Goal: Information Seeking & Learning: Learn about a topic

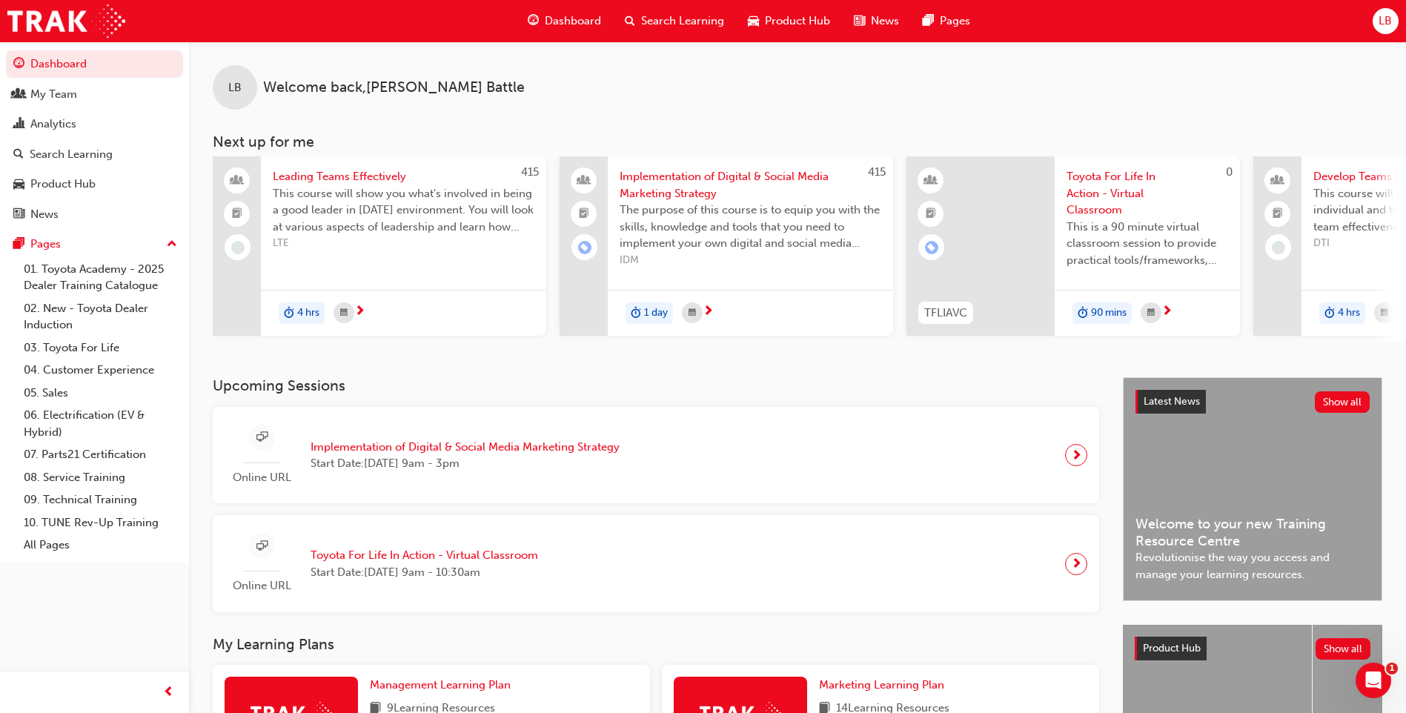
click at [646, 18] on span "Search Learning" at bounding box center [682, 21] width 83 height 17
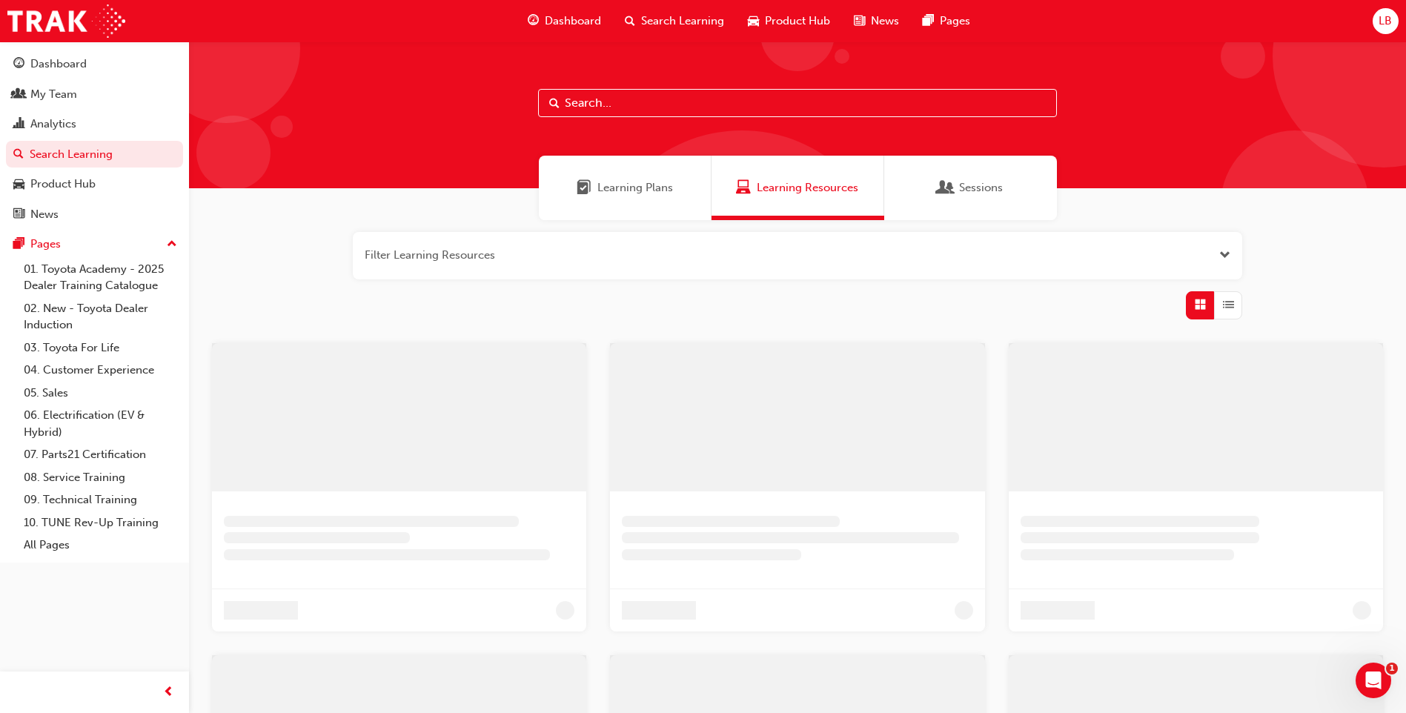
click at [577, 109] on input "text" at bounding box center [797, 103] width 519 height 28
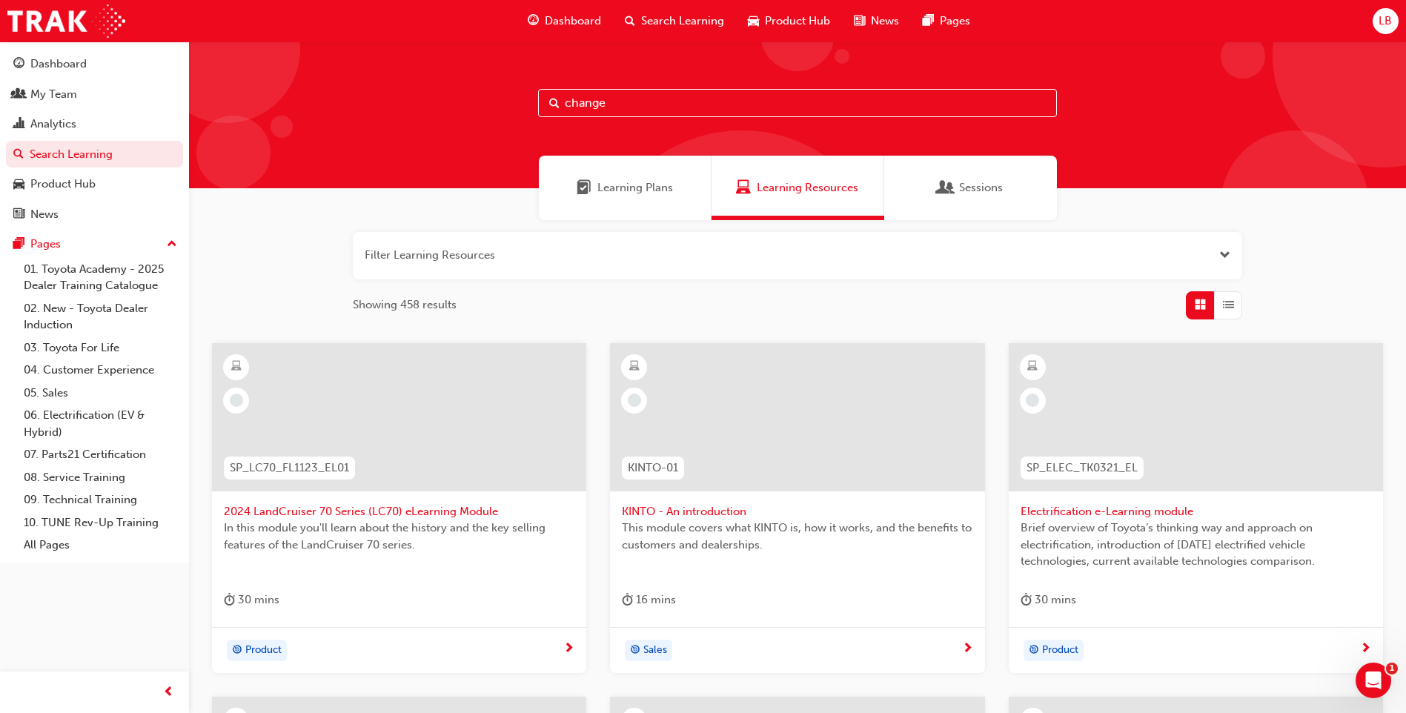
type input "change"
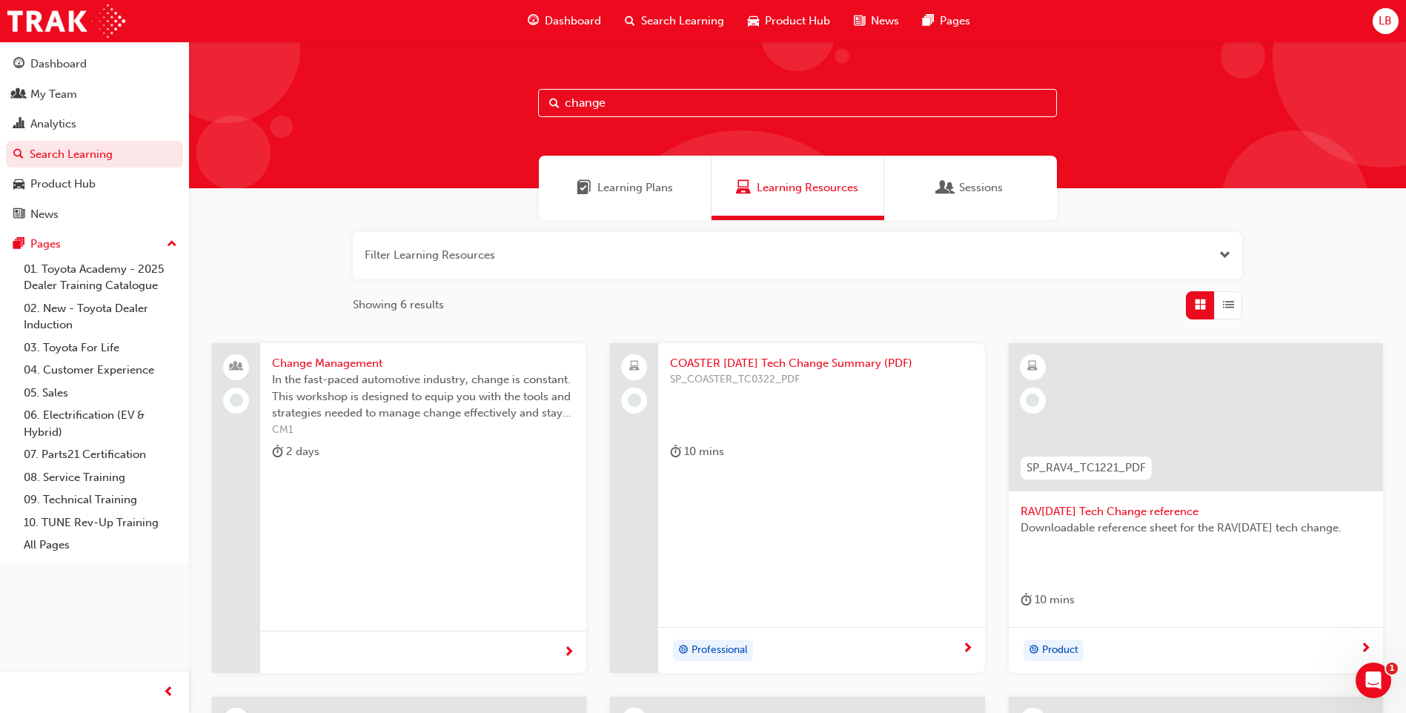
click at [344, 364] on span "Change Management" at bounding box center [423, 363] width 302 height 17
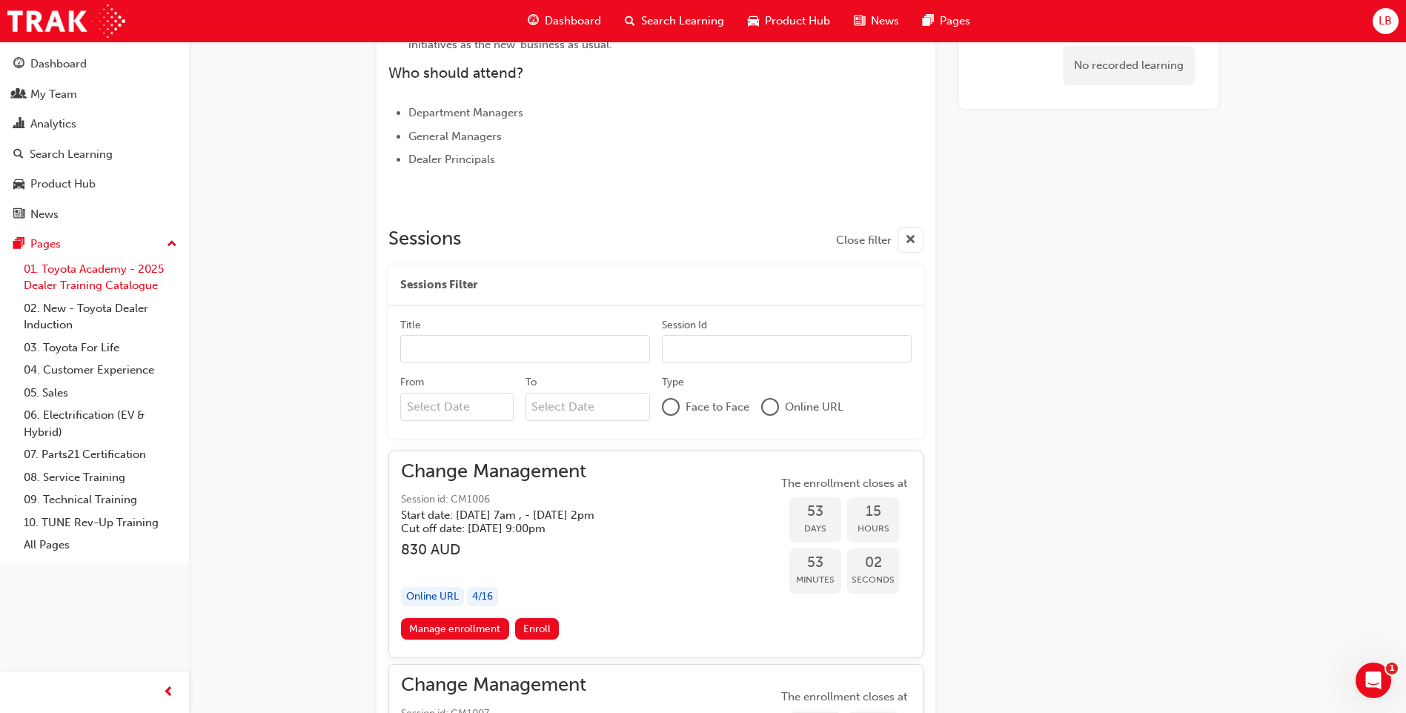
scroll to position [607, 0]
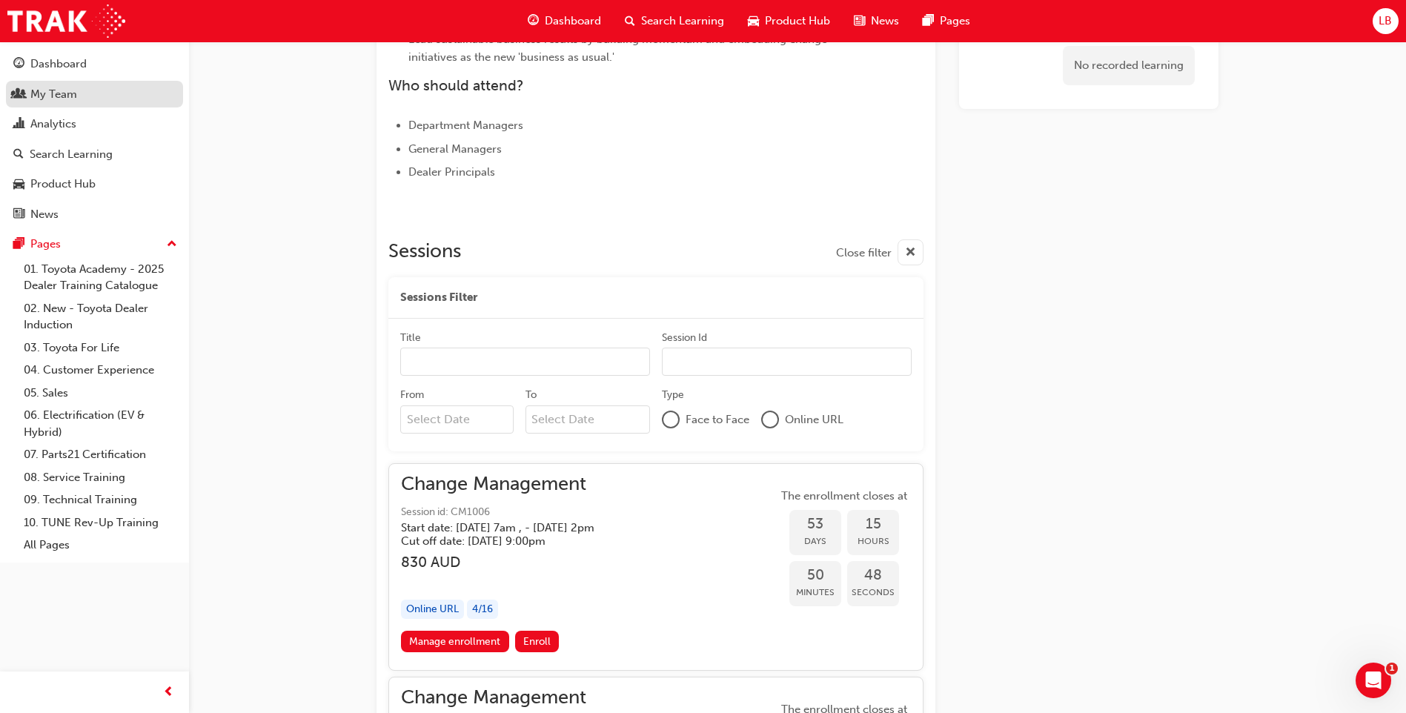
click at [64, 96] on div "My Team" at bounding box center [53, 94] width 47 height 17
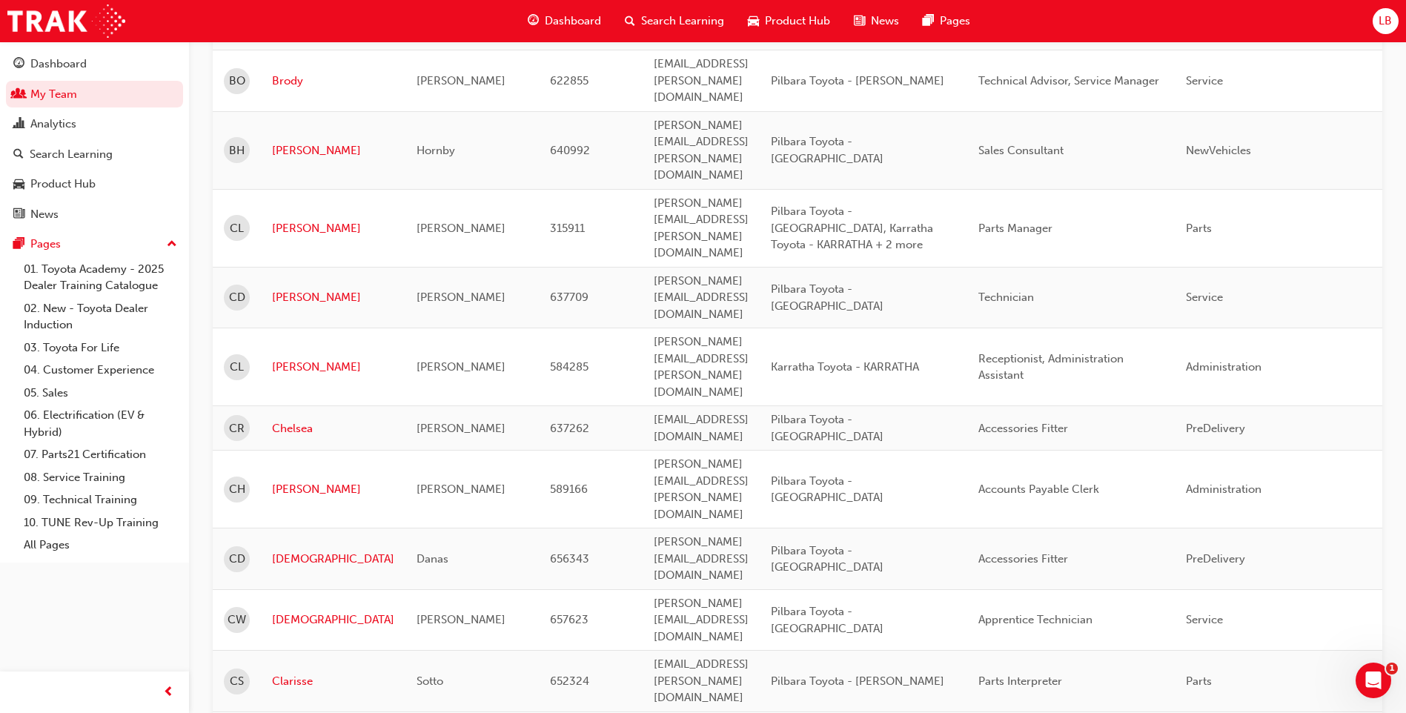
scroll to position [1844, 0]
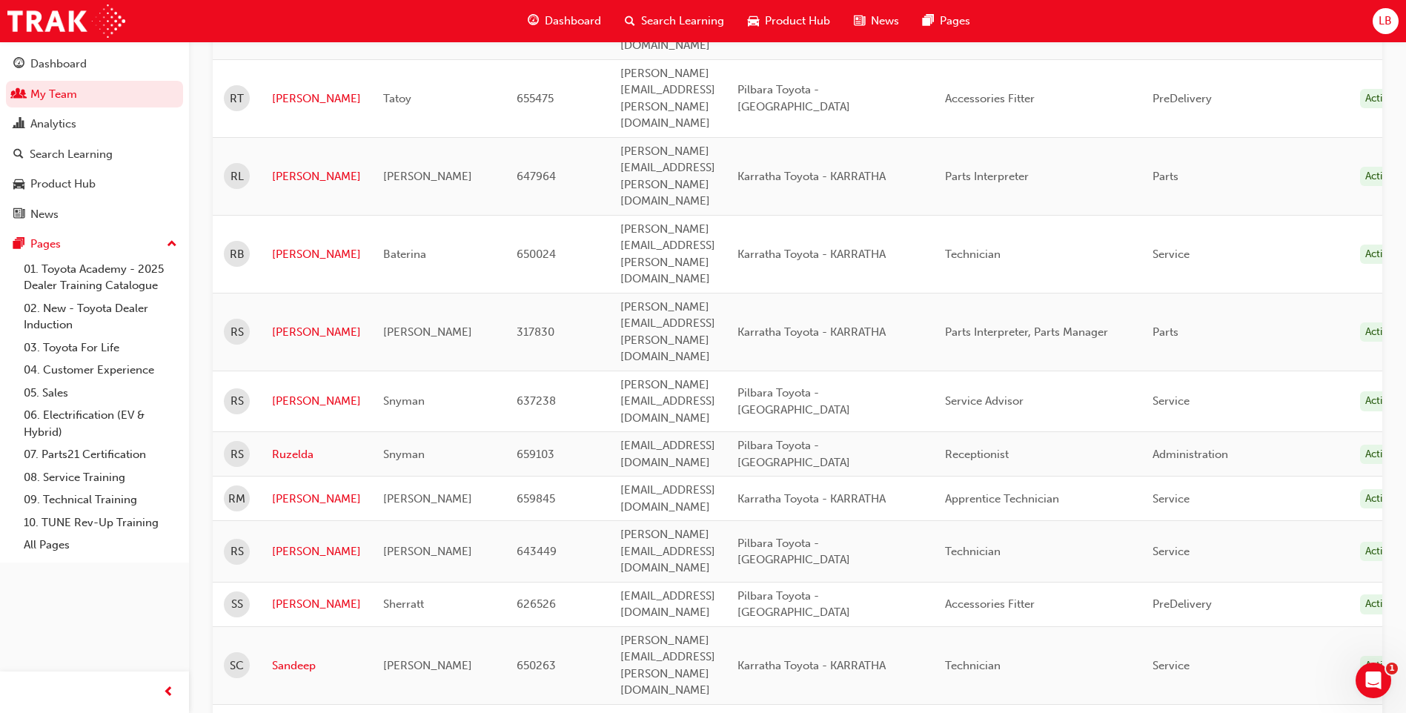
scroll to position [543, 0]
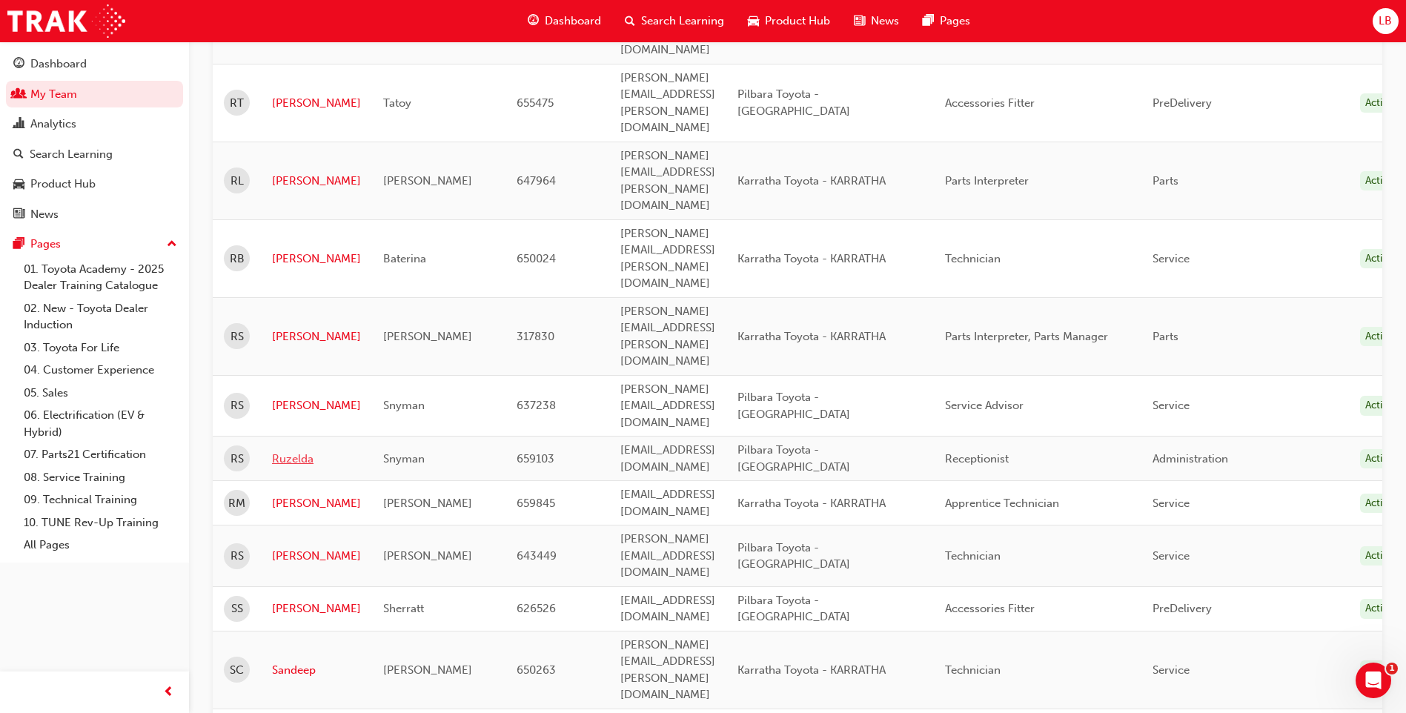
click at [297, 451] on link "Ruzelda" at bounding box center [316, 459] width 89 height 17
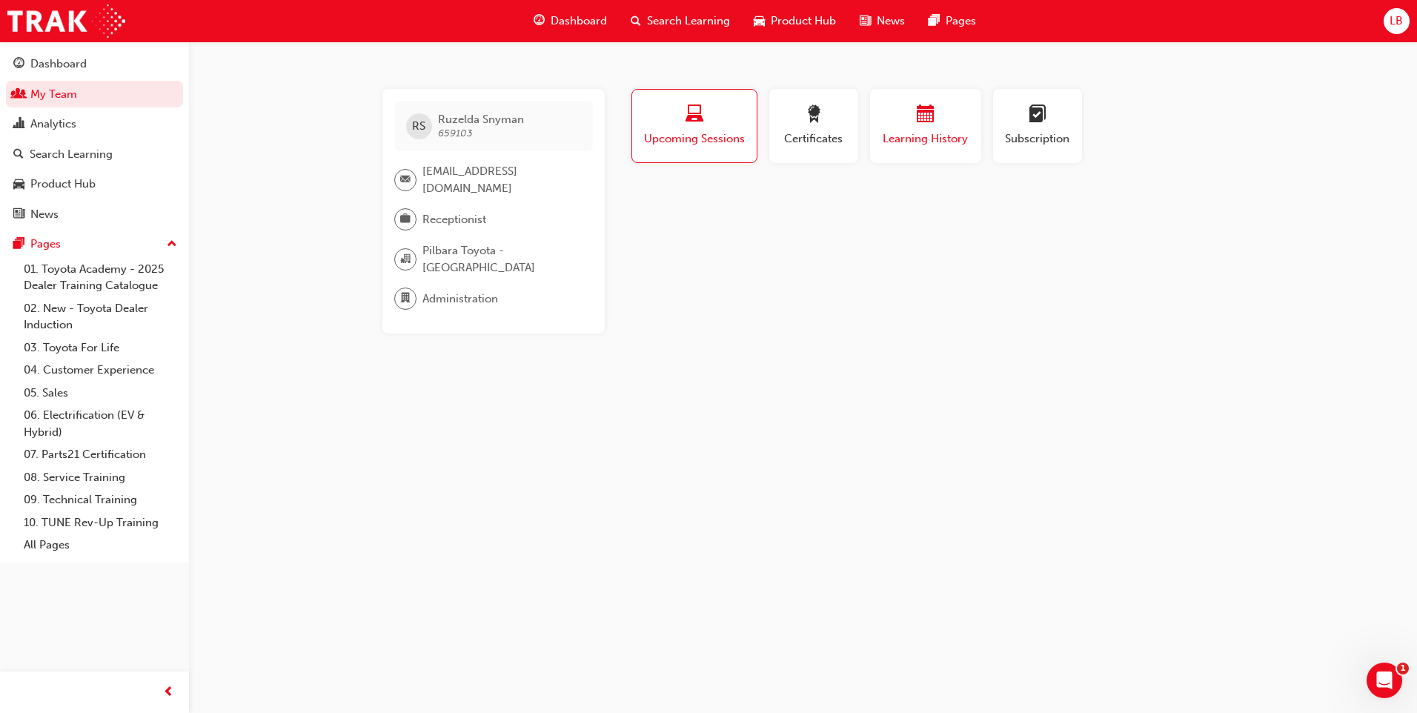
click at [934, 119] on span "calendar-icon" at bounding box center [926, 115] width 18 height 20
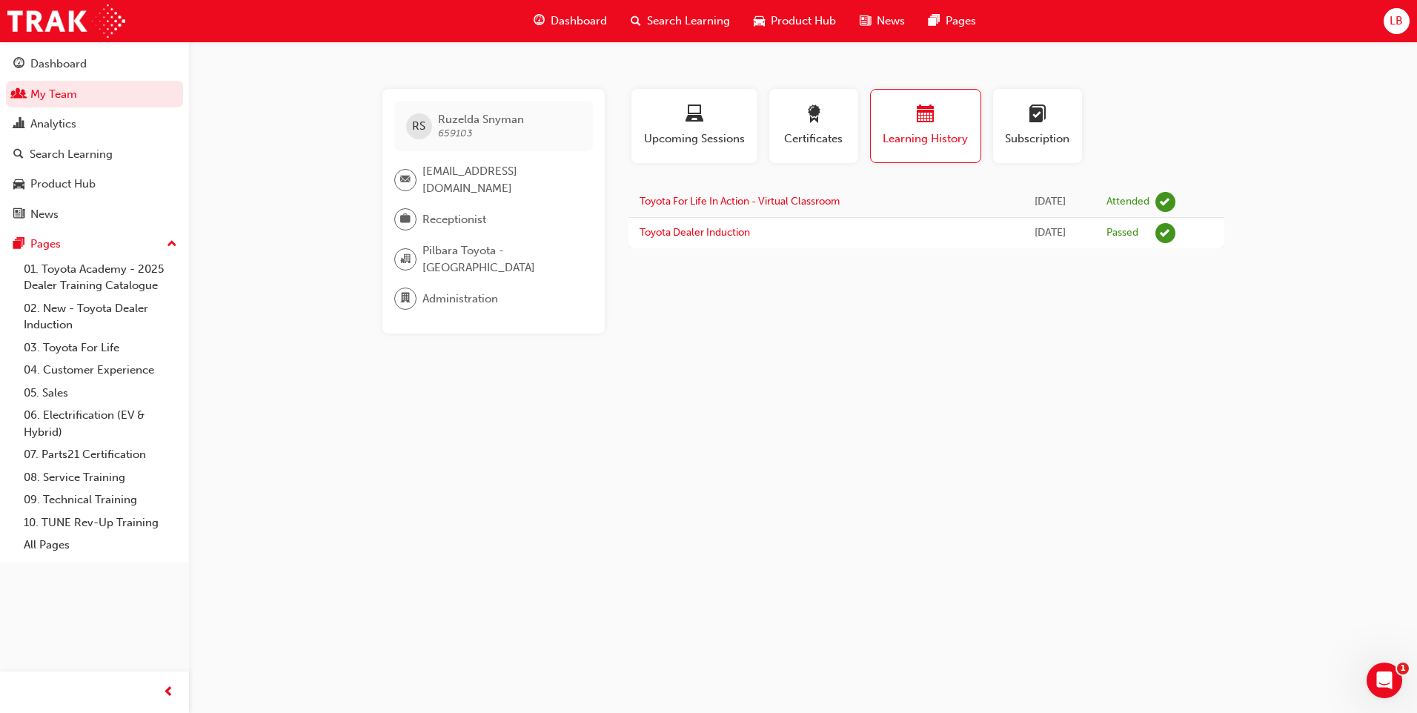
click at [681, 13] on span "Search Learning" at bounding box center [688, 21] width 83 height 17
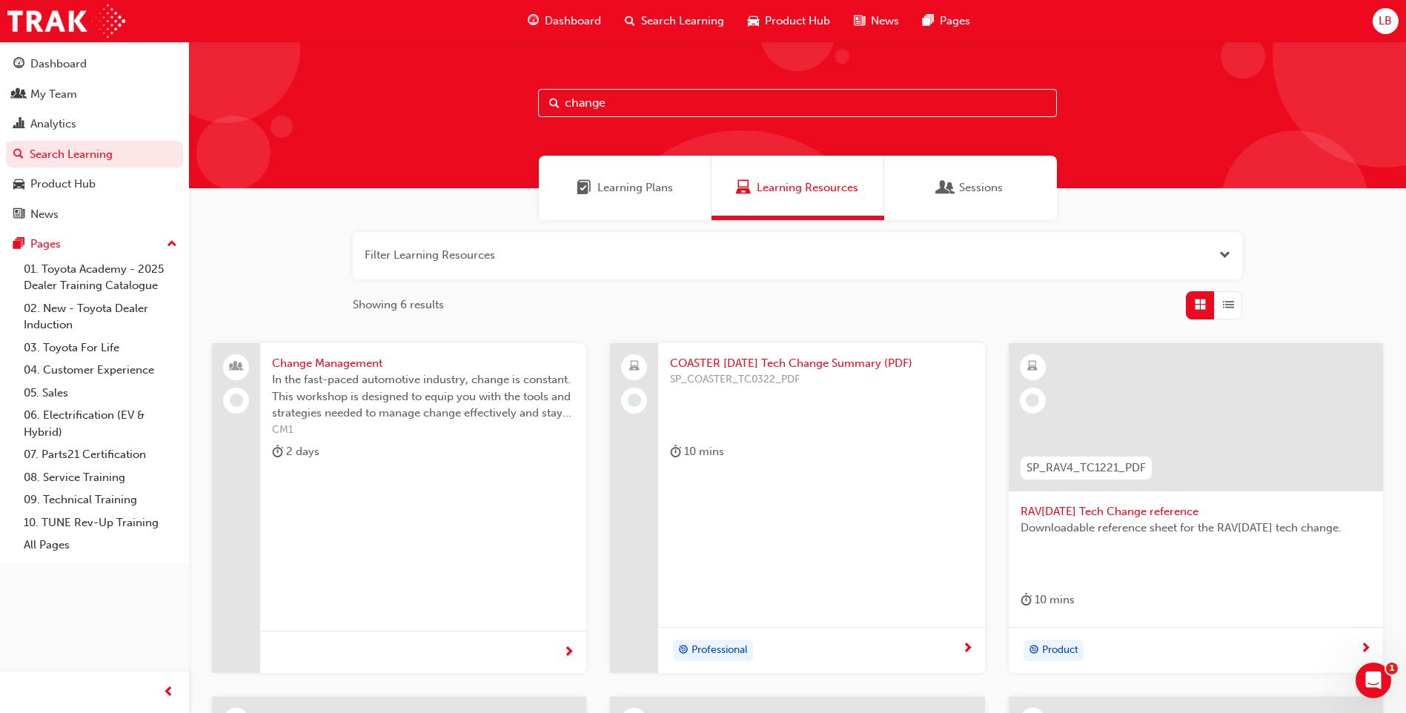
click at [617, 99] on input "change" at bounding box center [797, 103] width 519 height 28
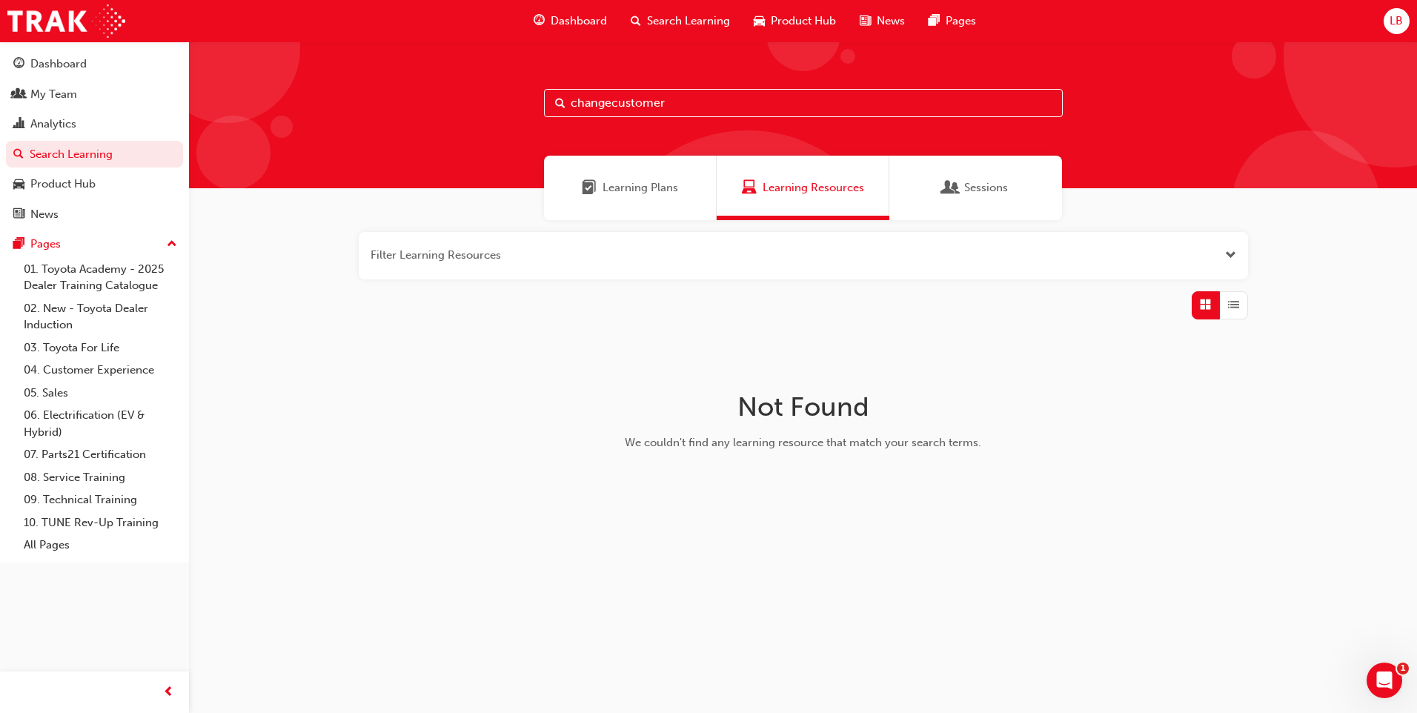
drag, startPoint x: 680, startPoint y: 107, endPoint x: 566, endPoint y: 107, distance: 114.2
click at [566, 107] on input "changecustomer" at bounding box center [803, 103] width 519 height 28
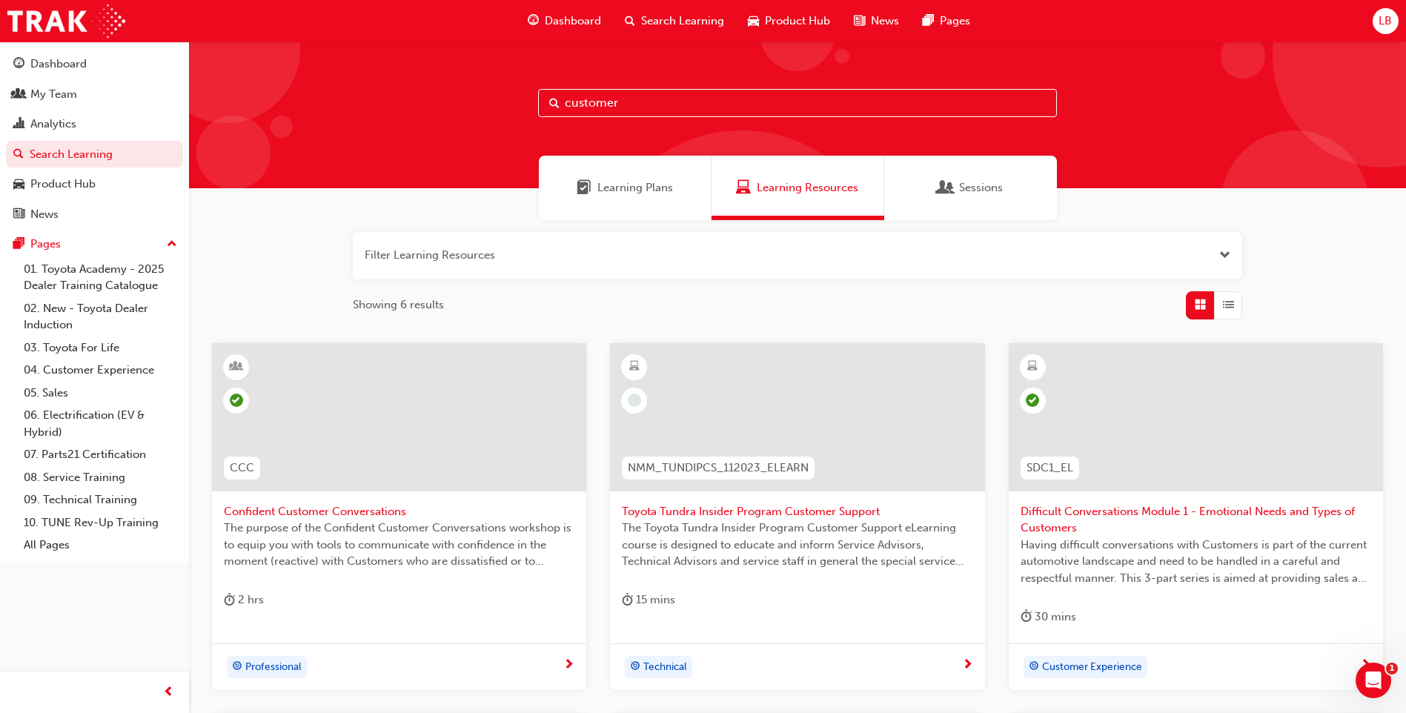
drag, startPoint x: 629, startPoint y: 106, endPoint x: 532, endPoint y: 105, distance: 97.1
click at [532, 105] on div "customer" at bounding box center [797, 115] width 1217 height 147
type input "conversation"
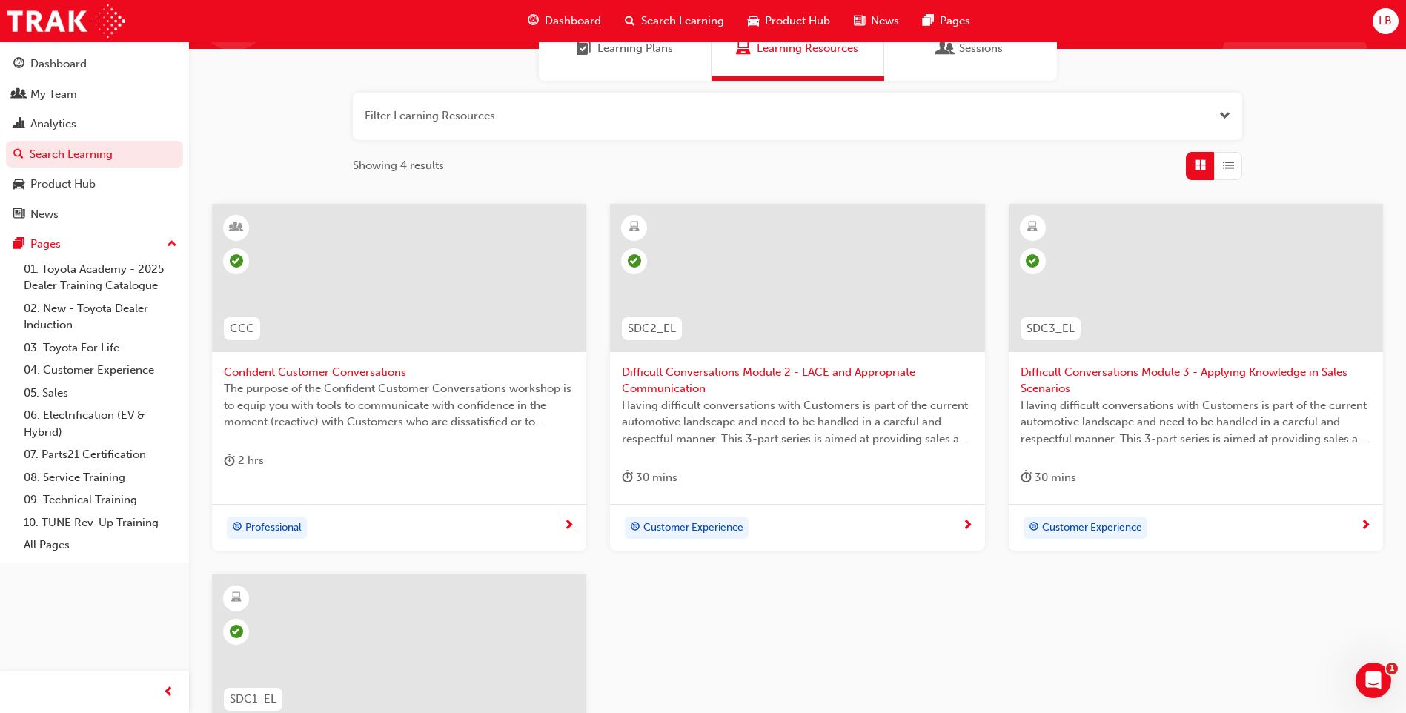
scroll to position [371, 0]
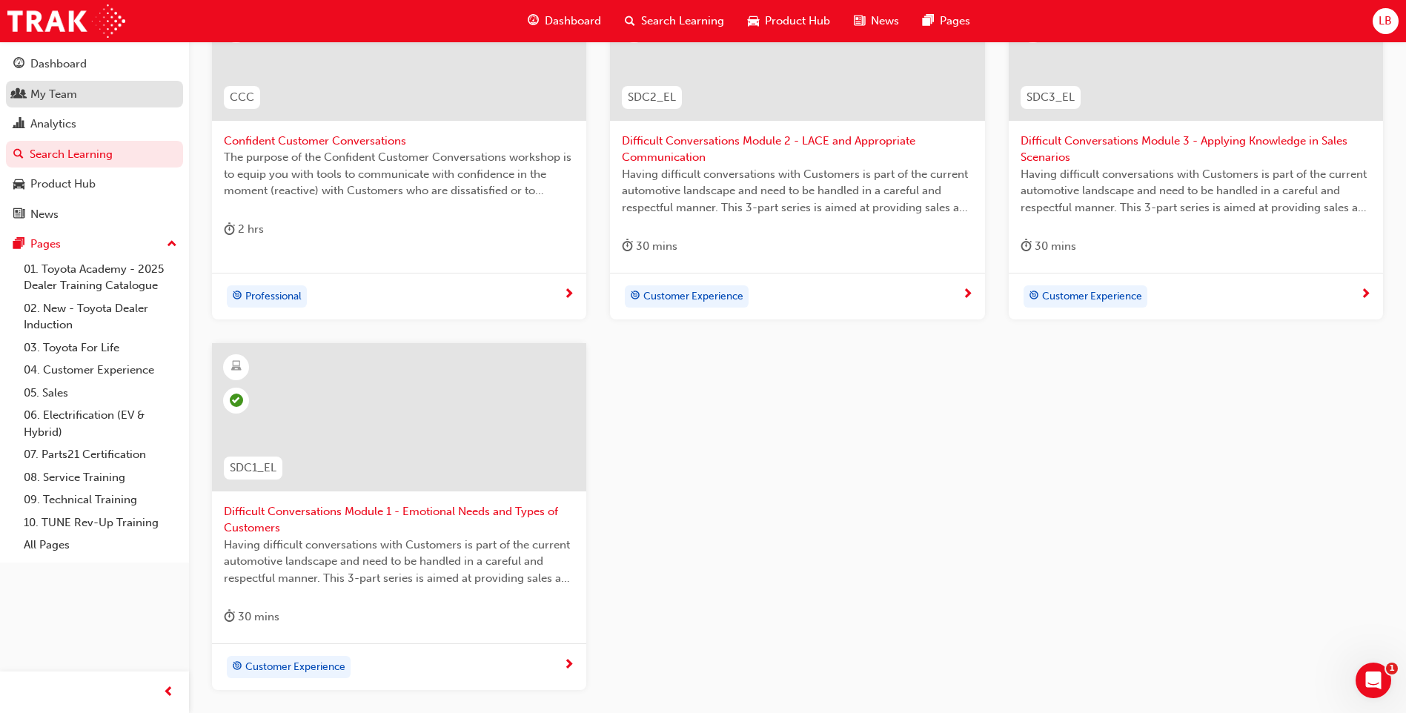
click at [75, 95] on div "My Team" at bounding box center [53, 94] width 47 height 17
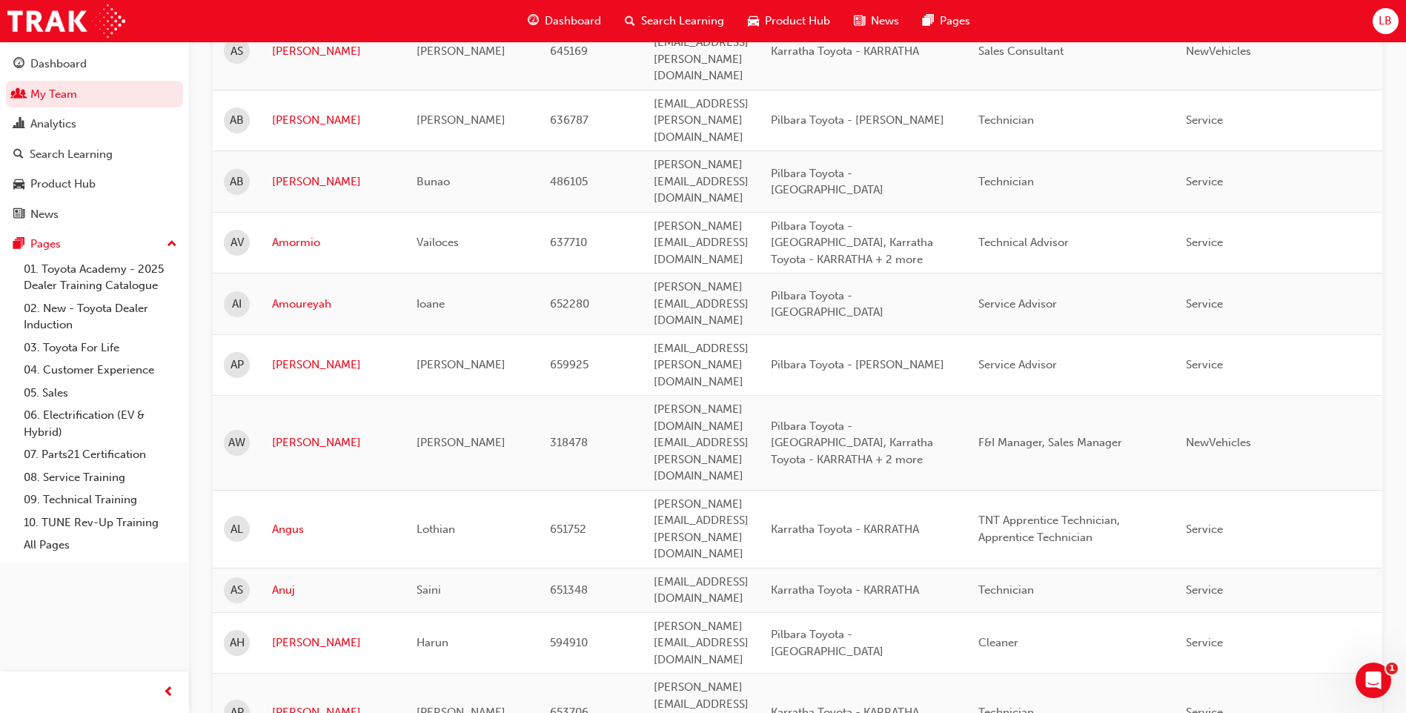
scroll to position [1844, 0]
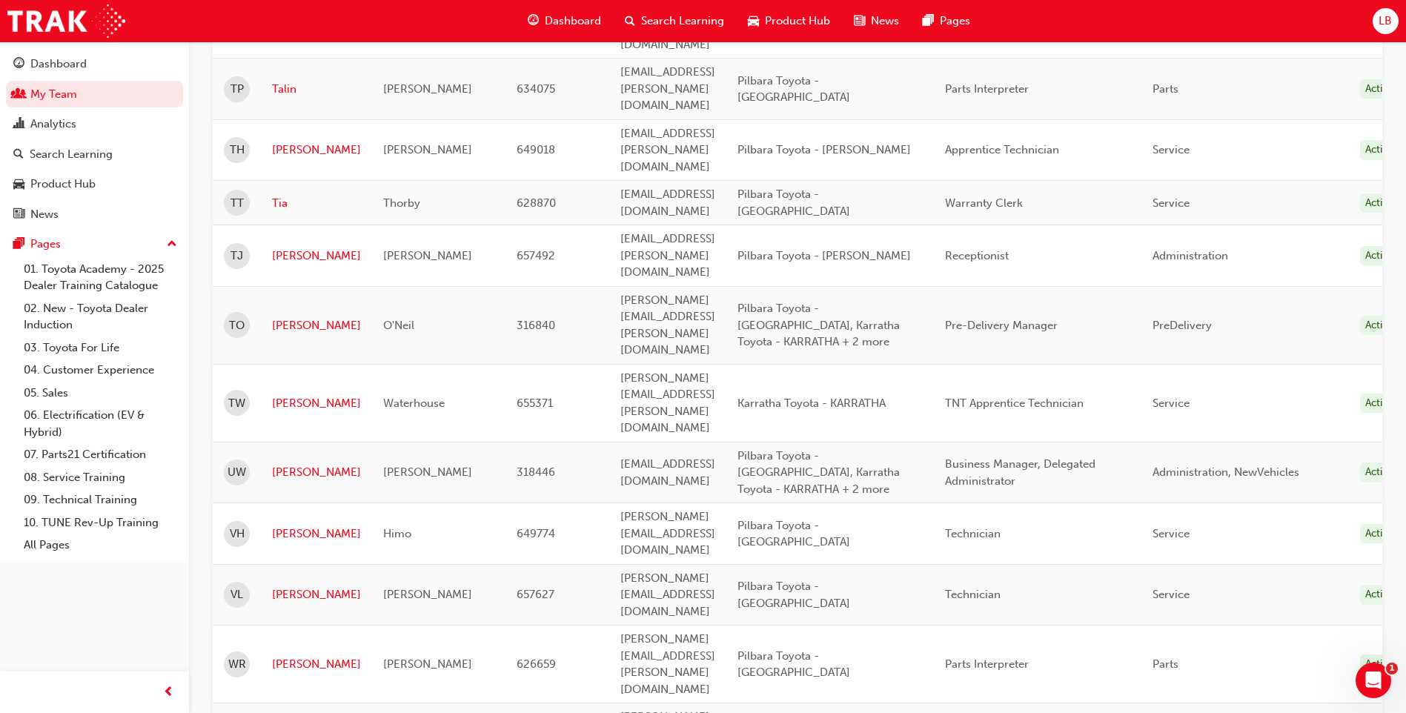
scroll to position [1285, 0]
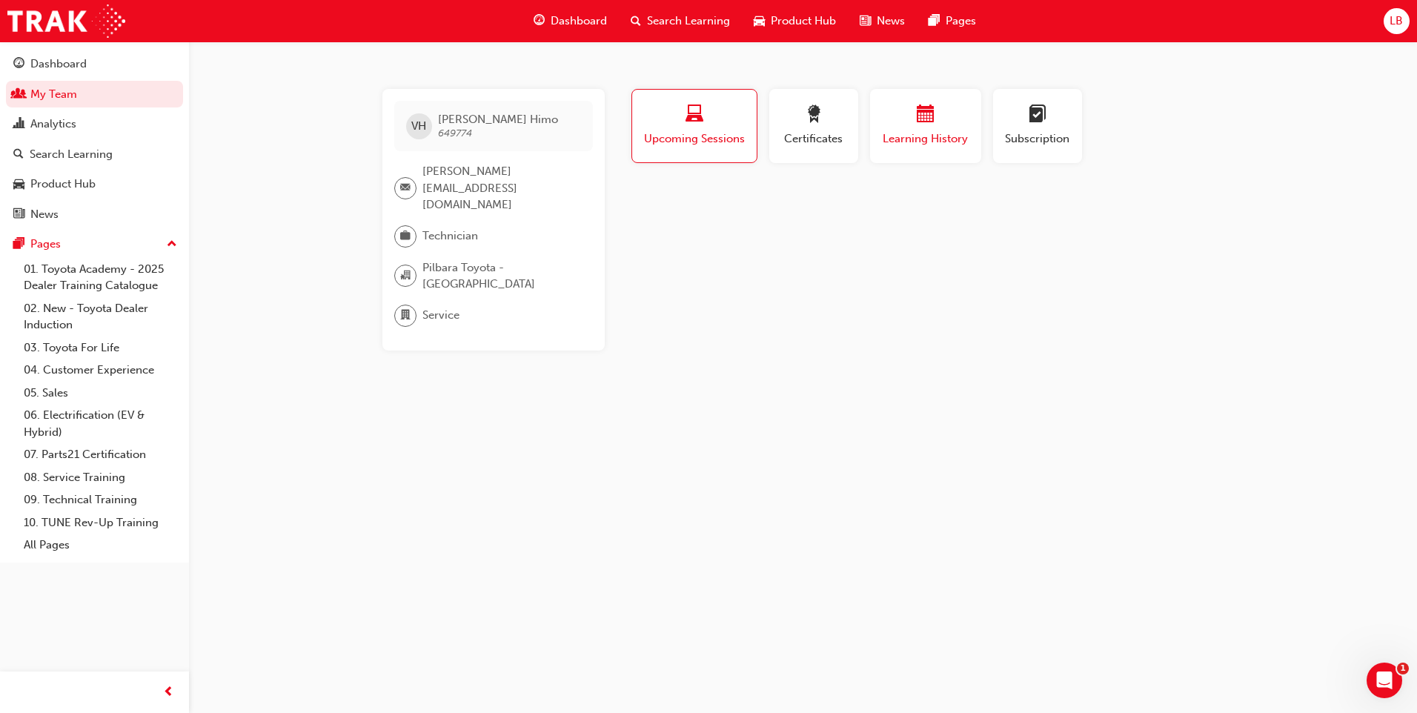
click at [924, 133] on span "Learning History" at bounding box center [925, 138] width 89 height 17
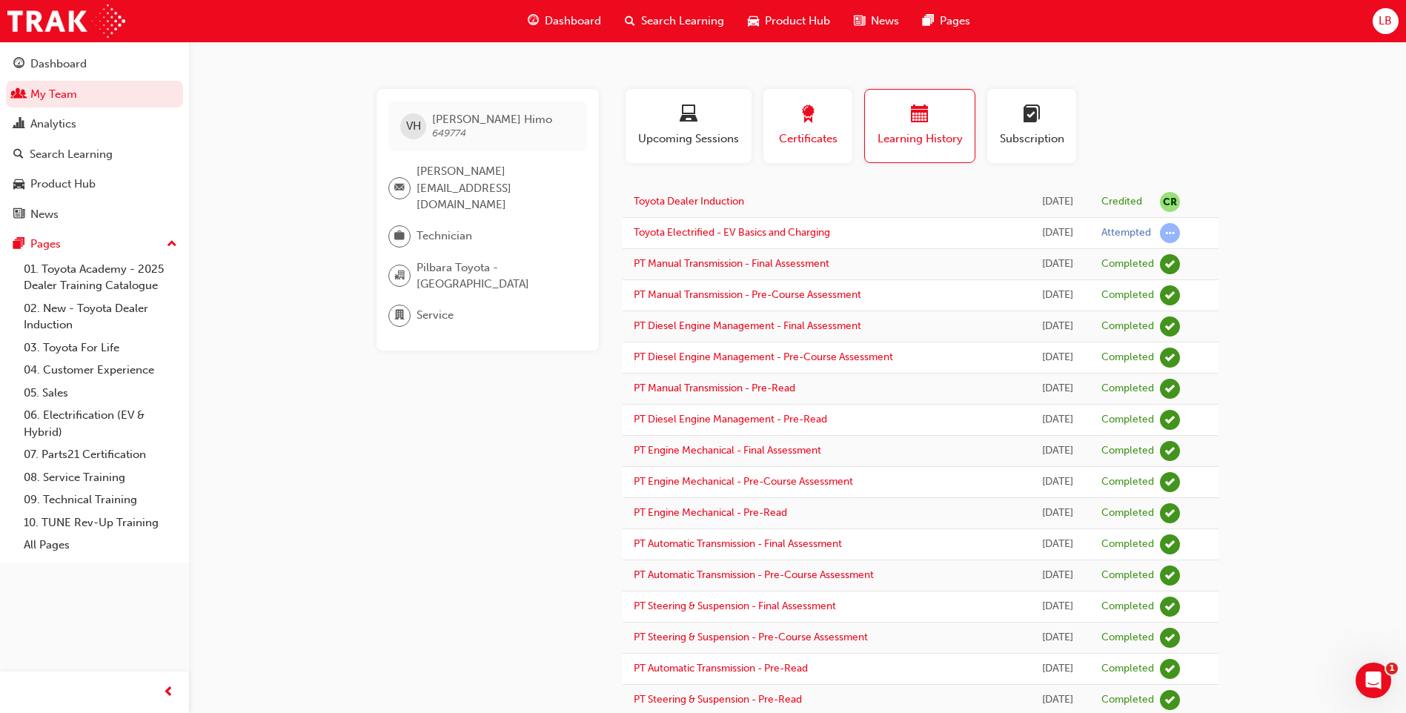
click at [837, 141] on span "Certificates" at bounding box center [808, 138] width 67 height 17
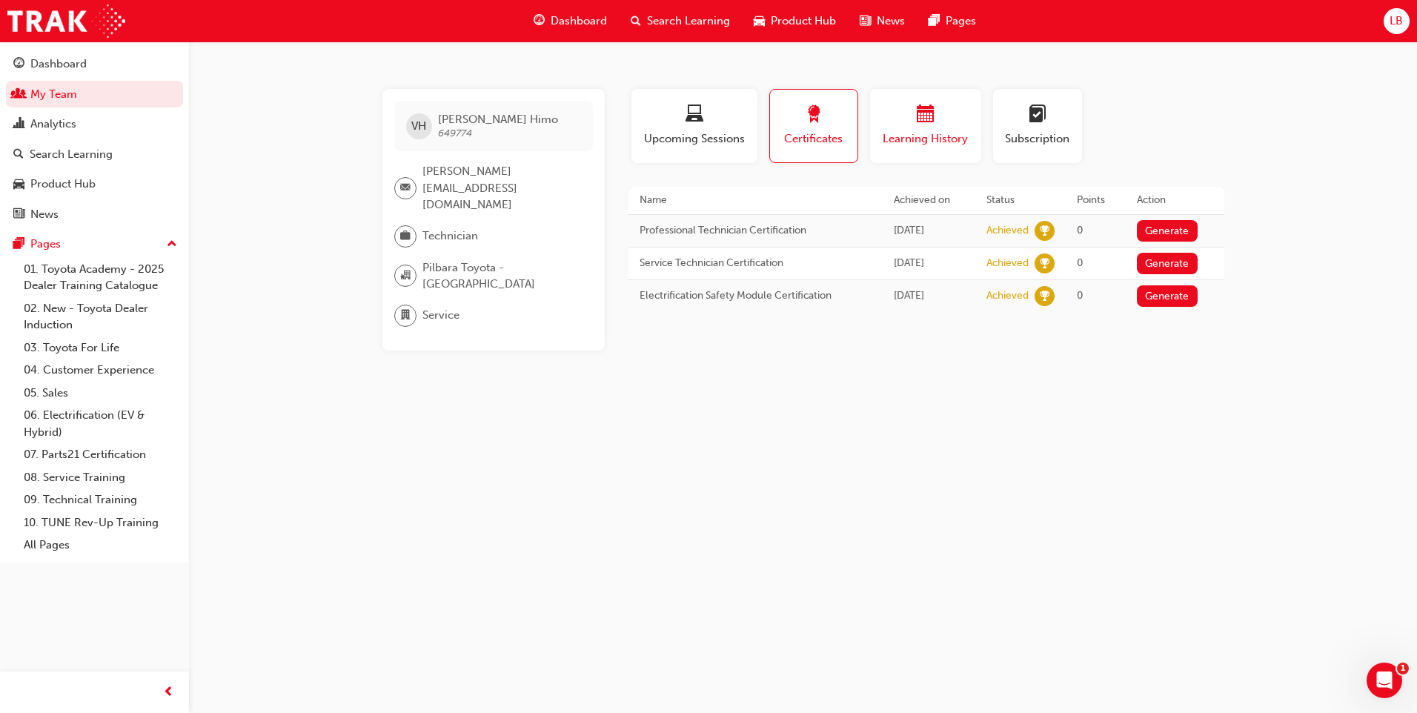
click at [926, 127] on div "Learning History" at bounding box center [925, 126] width 89 height 42
